Goal: Task Accomplishment & Management: Use online tool/utility

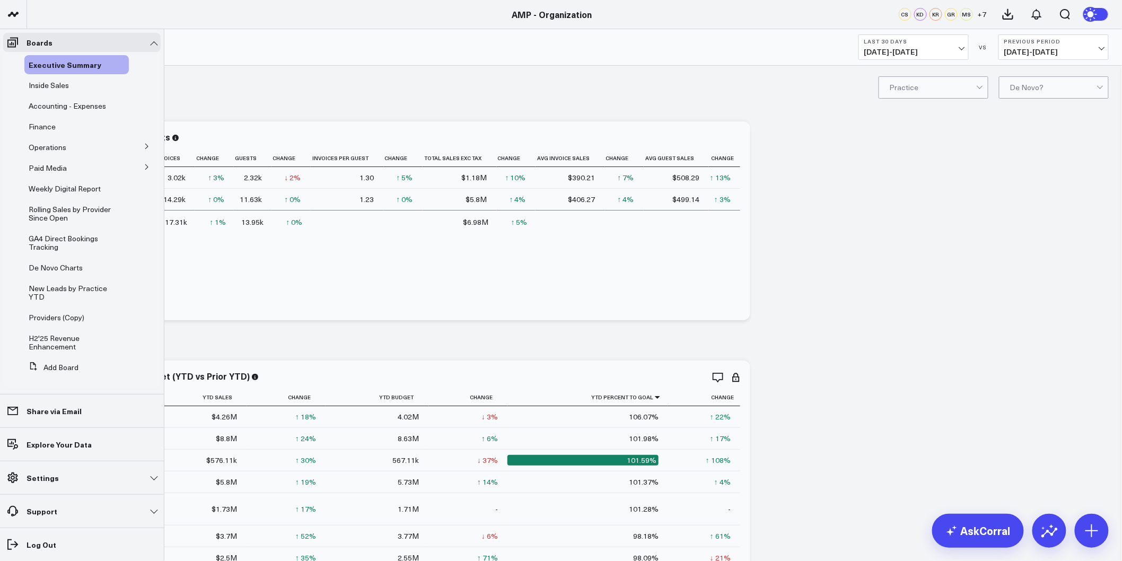
click at [144, 149] on icon at bounding box center [147, 146] width 6 height 6
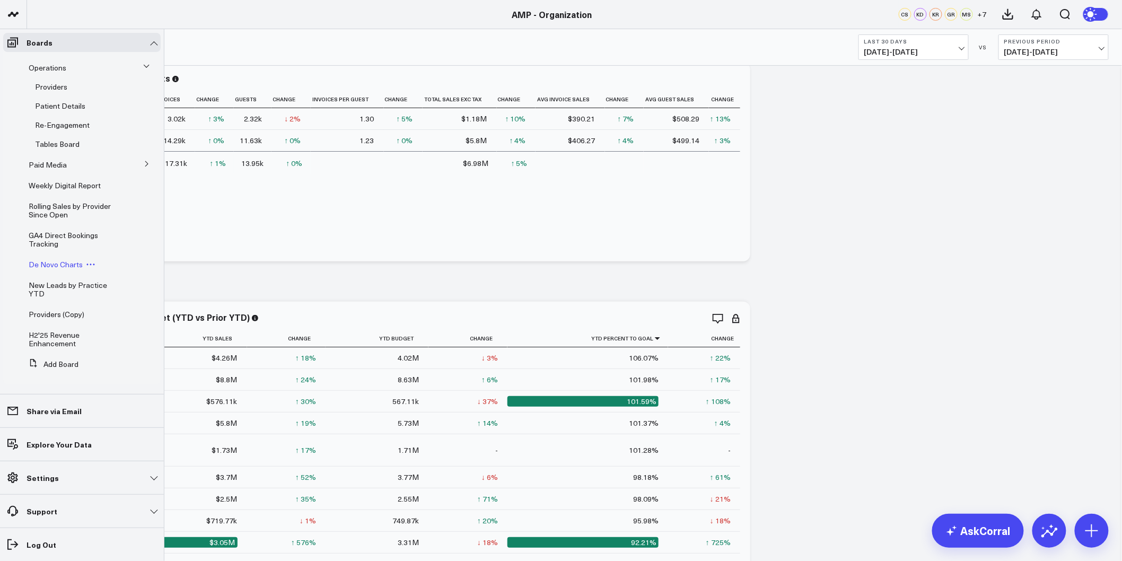
click at [57, 262] on span "De Novo Charts" at bounding box center [56, 264] width 54 height 10
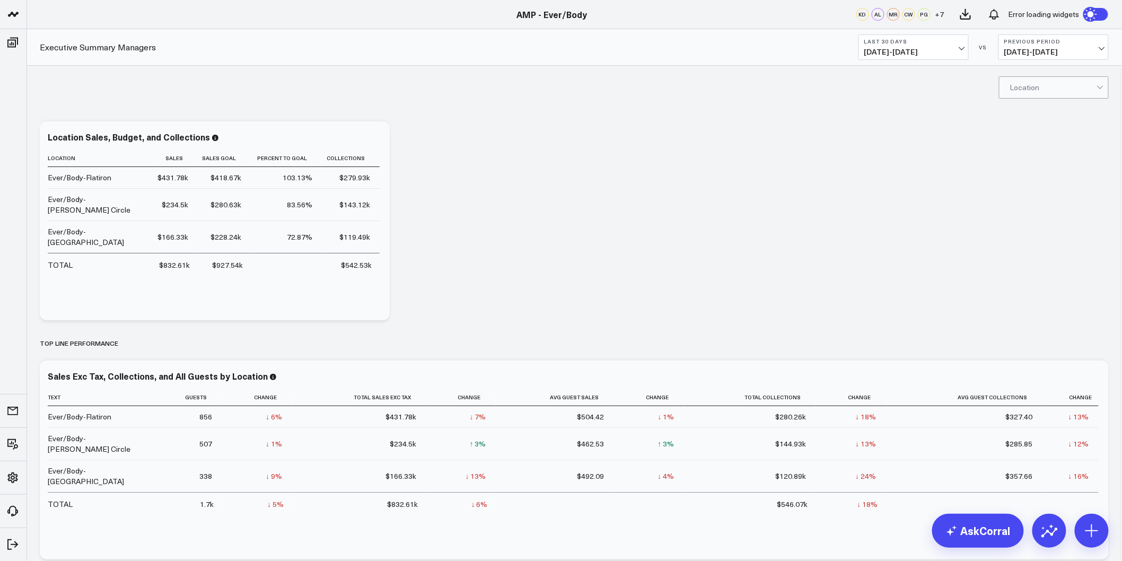
drag, startPoint x: 509, startPoint y: 171, endPoint x: 475, endPoint y: 380, distance: 211.8
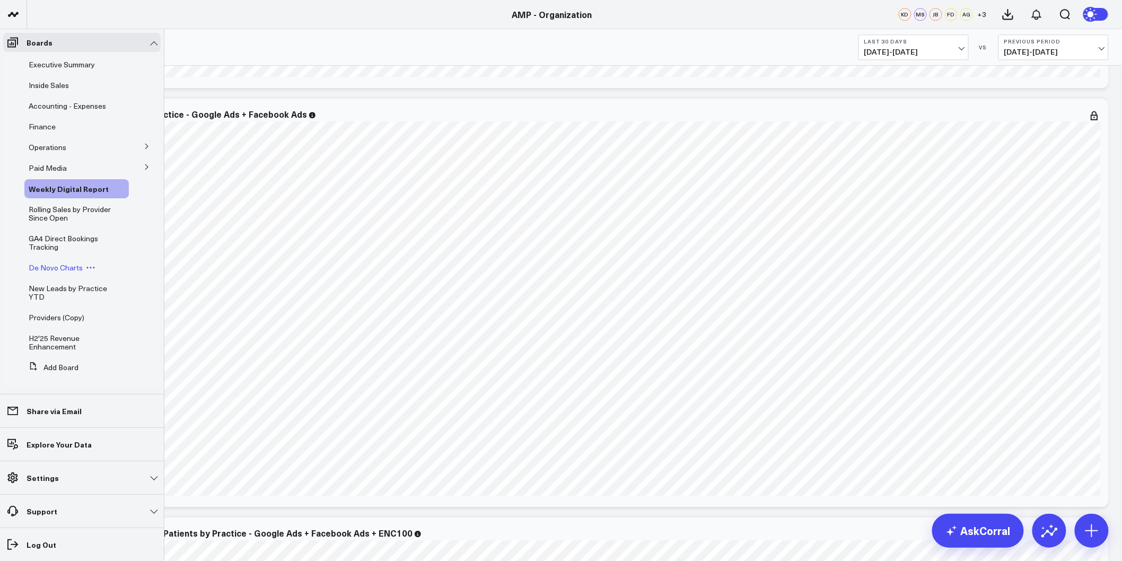
click at [56, 263] on span "De Novo Charts" at bounding box center [56, 268] width 54 height 10
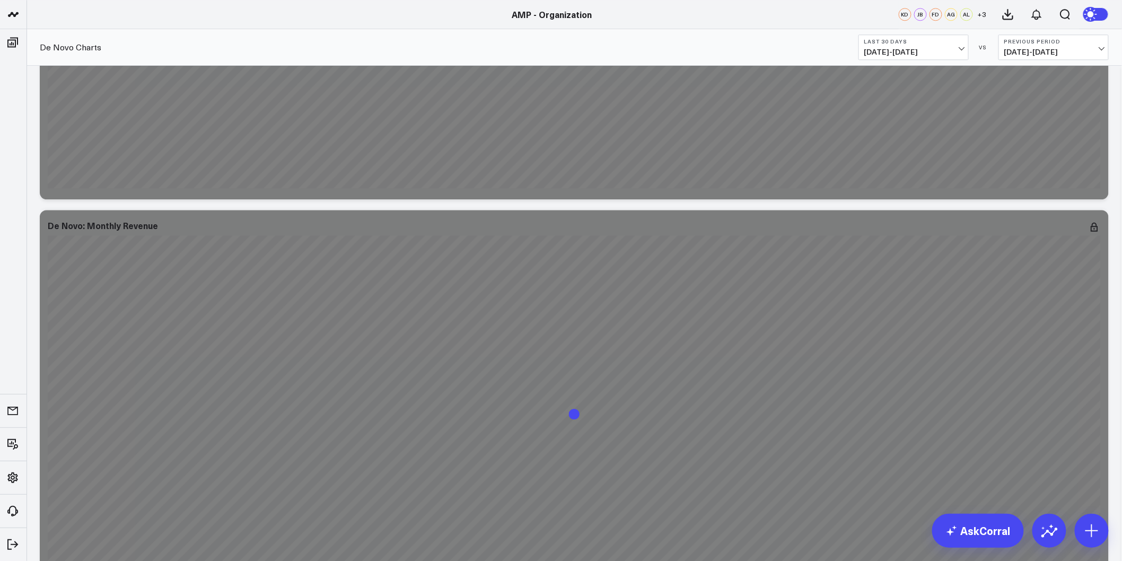
drag, startPoint x: 793, startPoint y: 177, endPoint x: 783, endPoint y: 430, distance: 252.6
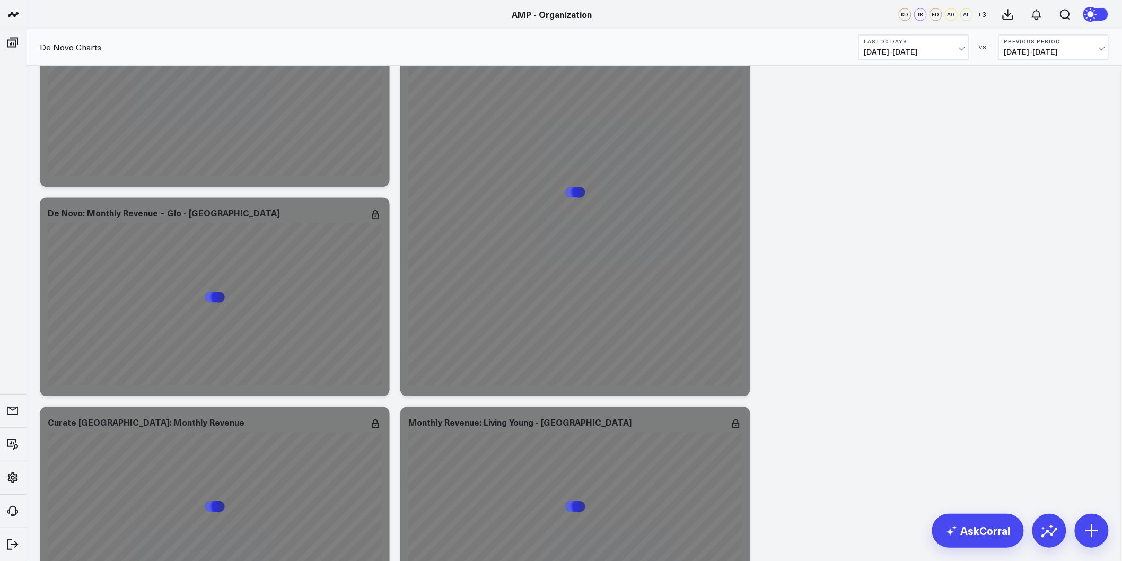
scroll to position [9840, 0]
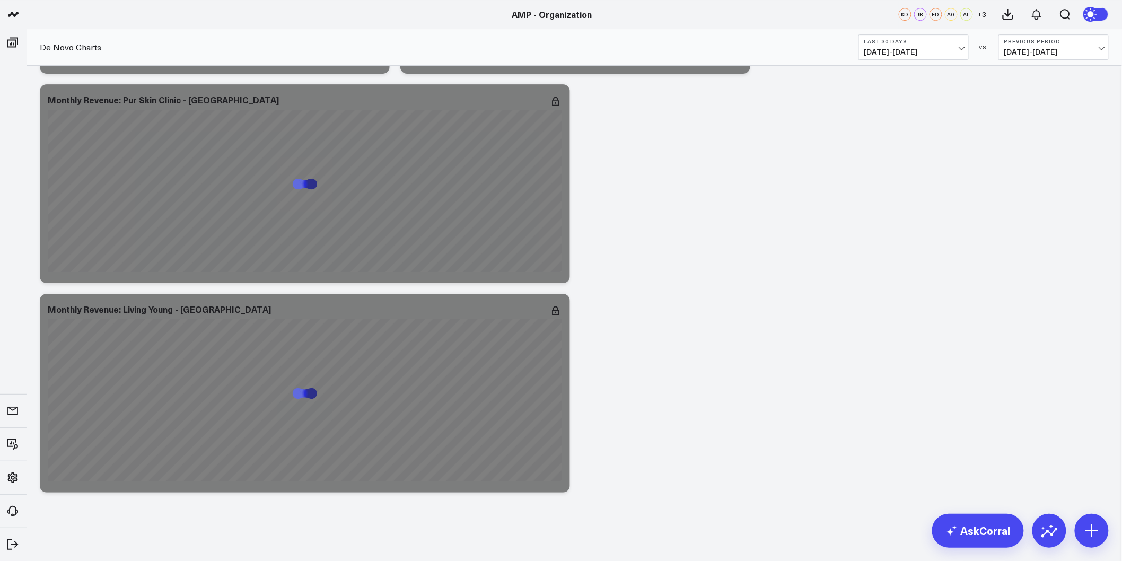
drag, startPoint x: 856, startPoint y: 229, endPoint x: 801, endPoint y: 479, distance: 255.9
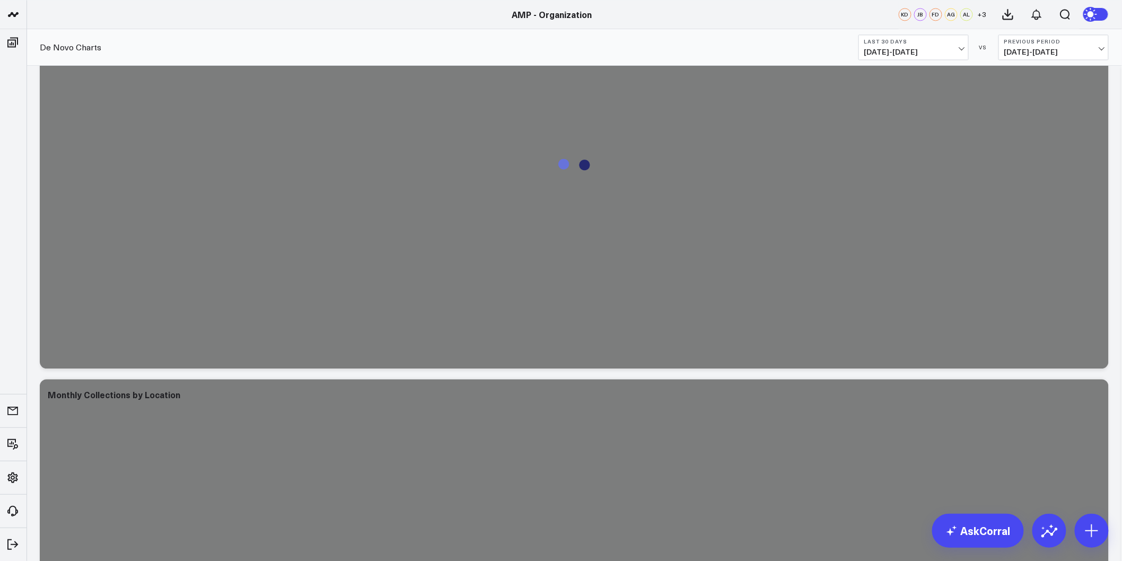
scroll to position [7955, 0]
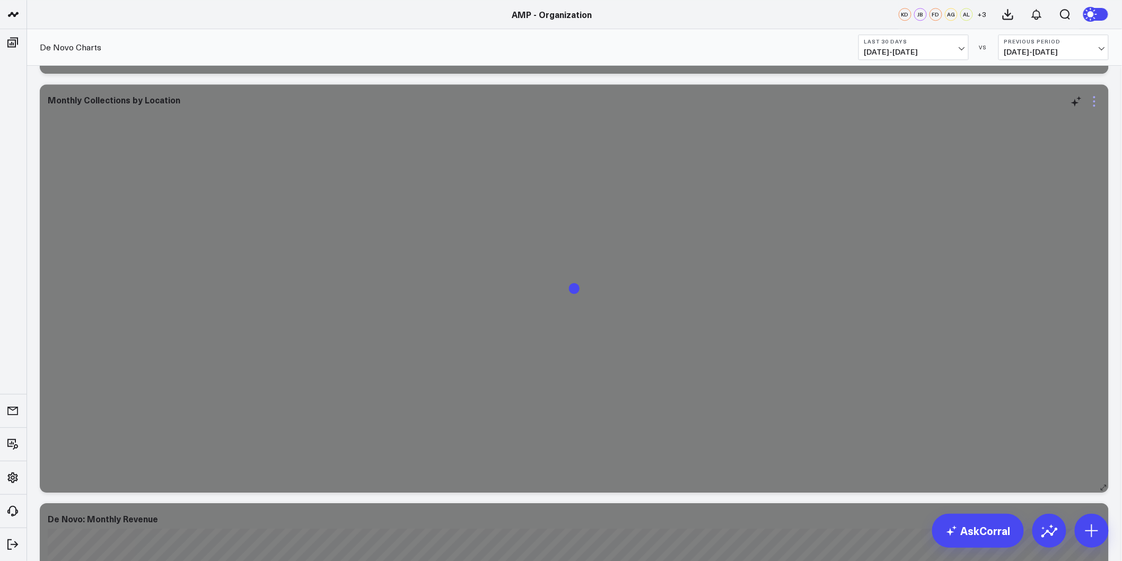
click at [1095, 95] on icon at bounding box center [1094, 101] width 13 height 13
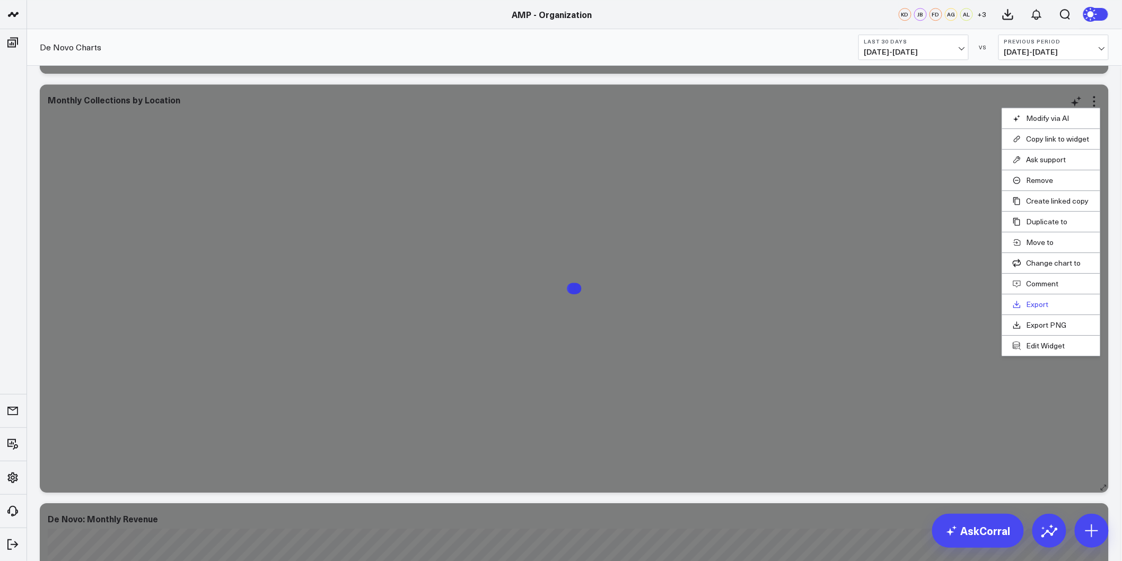
drag, startPoint x: 1034, startPoint y: 327, endPoint x: 1035, endPoint y: 306, distance: 20.7
click at [1035, 306] on ul "Modify via AI Copy link to widget Ask support Remove Create linked copy Executi…" at bounding box center [1051, 232] width 99 height 249
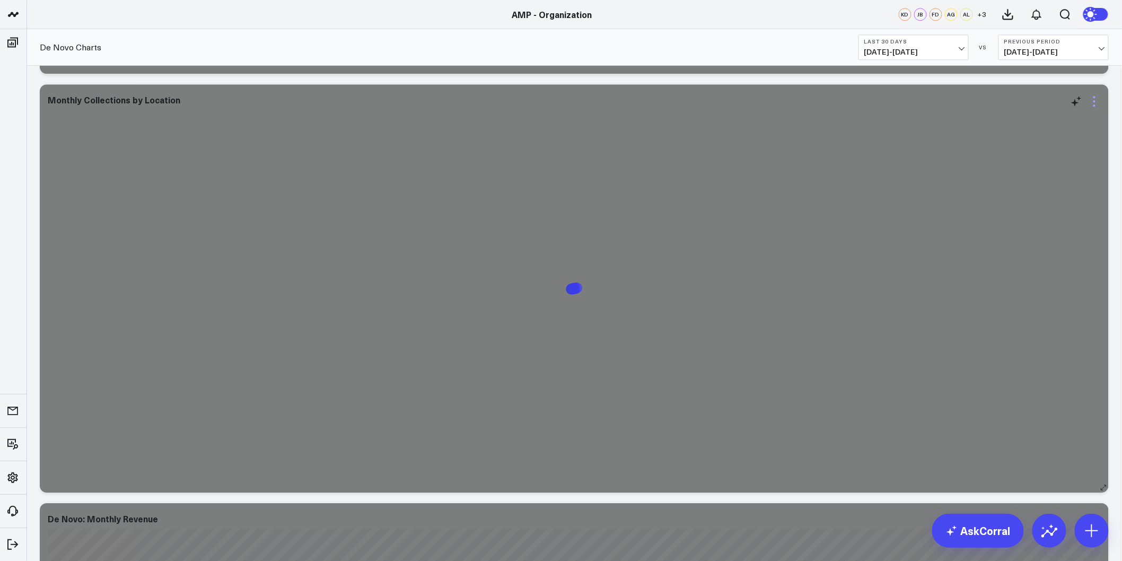
click at [1098, 101] on icon at bounding box center [1094, 101] width 13 height 13
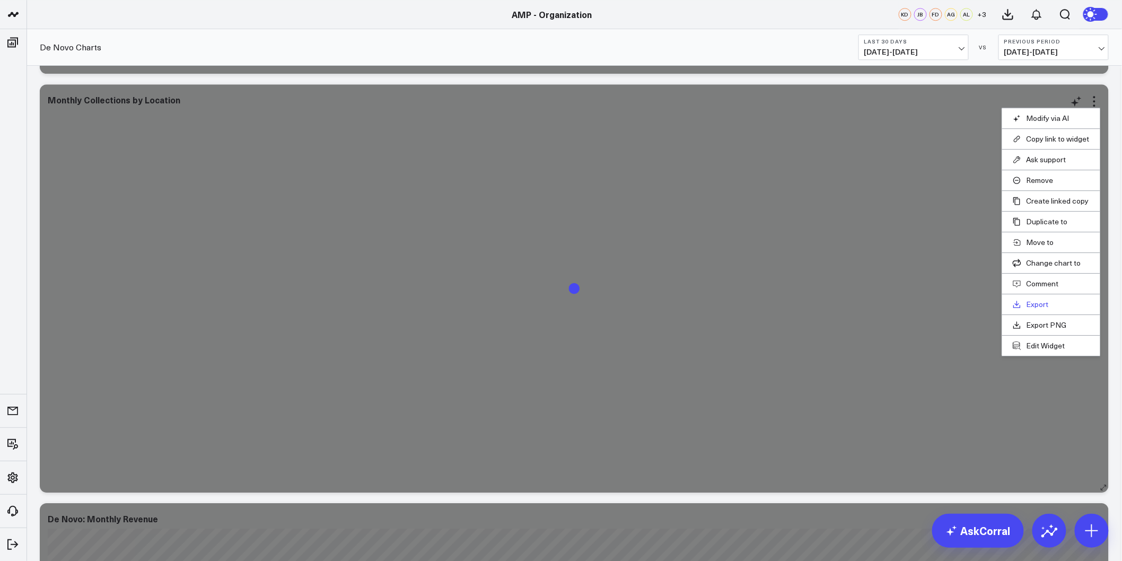
click at [1043, 304] on link "Export" at bounding box center [1051, 305] width 77 height 10
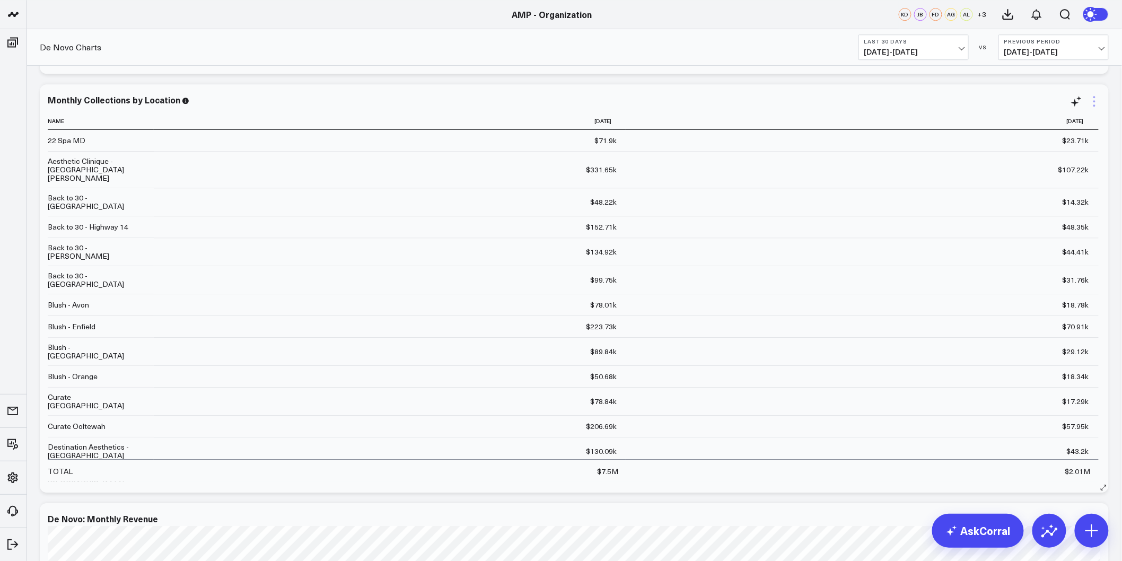
click at [1094, 99] on icon at bounding box center [1094, 101] width 13 height 13
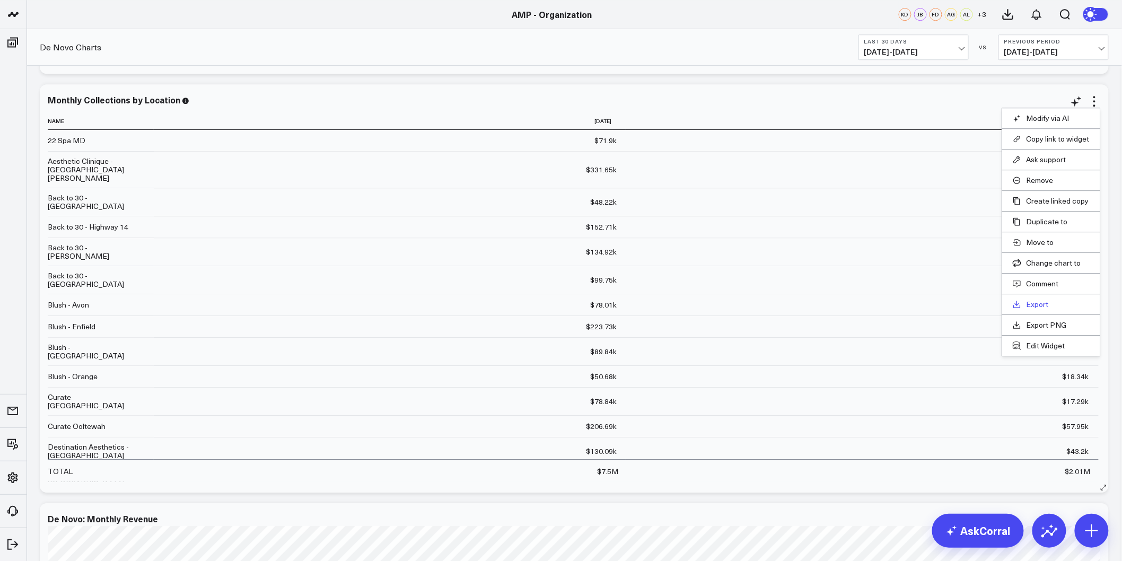
click at [1040, 303] on link "Export" at bounding box center [1051, 305] width 77 height 10
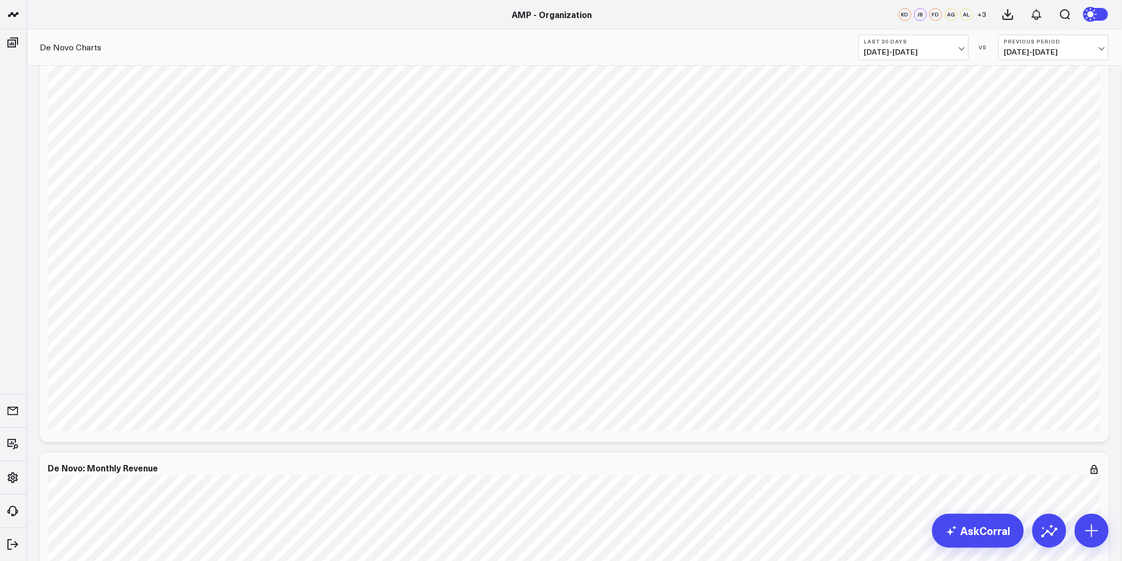
scroll to position [825, 0]
